Goal: Navigation & Orientation: Find specific page/section

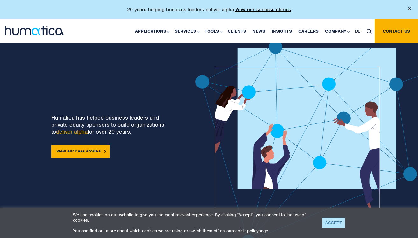
click at [339, 226] on link "ACCEPT" at bounding box center [333, 222] width 23 height 11
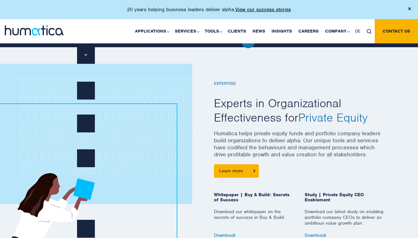
scroll to position [200, 0]
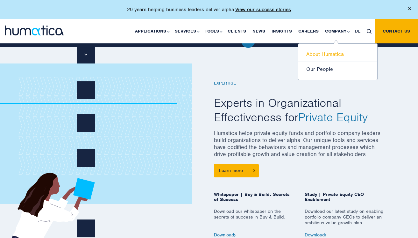
click at [334, 52] on link "About Humatica" at bounding box center [337, 54] width 79 height 15
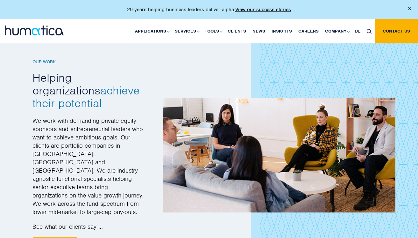
scroll to position [780, 0]
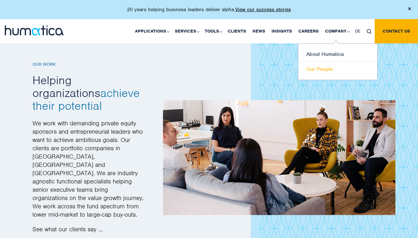
click at [330, 68] on link "Our People" at bounding box center [337, 69] width 79 height 15
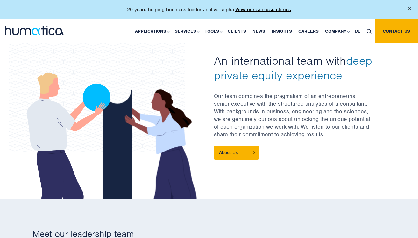
scroll to position [153, 0]
